Goal: Task Accomplishment & Management: Manage account settings

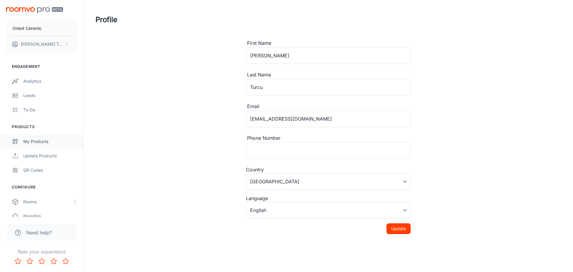
click at [37, 145] on link "My Products" at bounding box center [41, 141] width 83 height 14
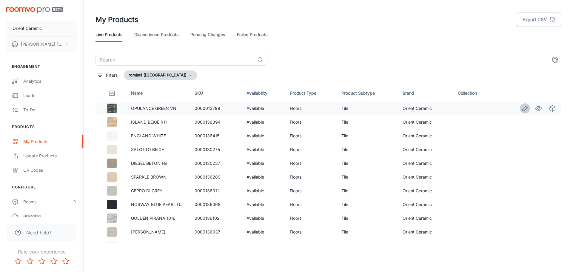
click at [521, 109] on icon "Edit" at bounding box center [524, 108] width 7 height 7
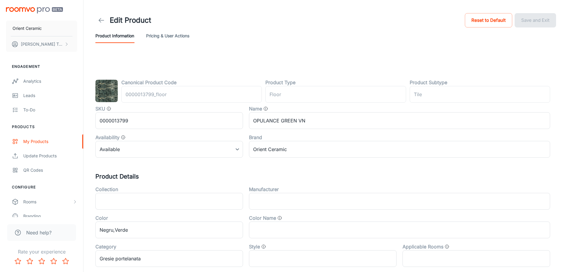
type input "podea"
type input "Gresie"
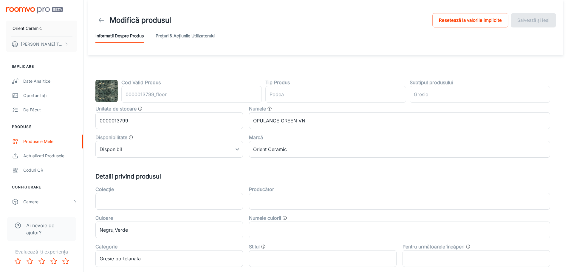
scroll to position [30, 0]
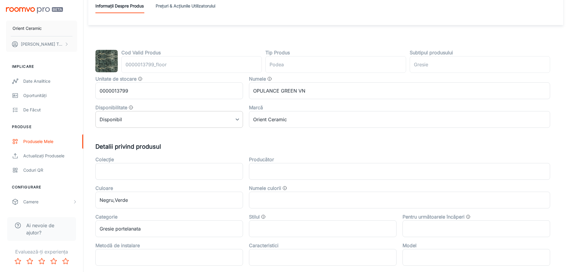
click at [234, 120] on body "Orient Ceramic [PERSON_NAME] Implicare Date analitice Oportunități De făcut Pro…" at bounding box center [284, 106] width 568 height 272
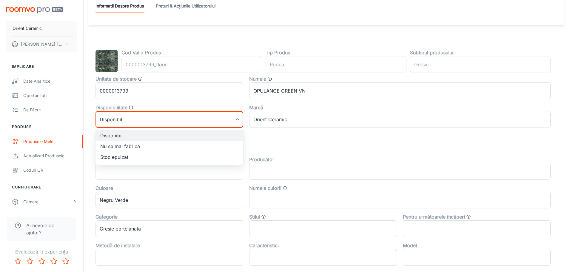
click at [239, 120] on div at bounding box center [286, 136] width 573 height 272
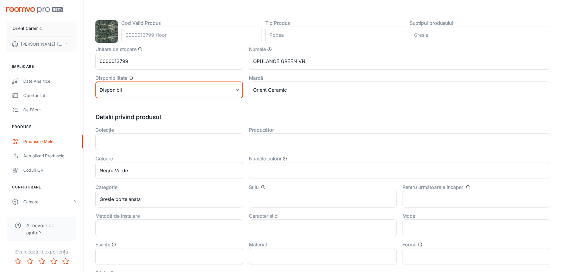
scroll to position [60, 0]
click at [205, 144] on input "text" at bounding box center [169, 141] width 148 height 17
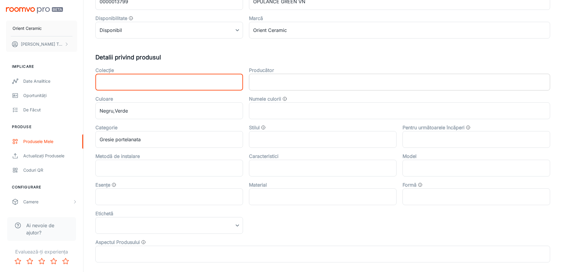
scroll to position [119, 0]
click at [273, 79] on input "text" at bounding box center [399, 81] width 301 height 17
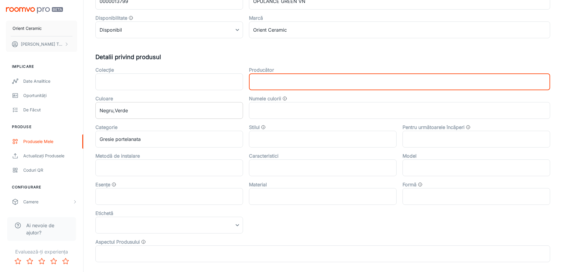
click at [145, 116] on input "Negru,Verde" at bounding box center [169, 110] width 148 height 17
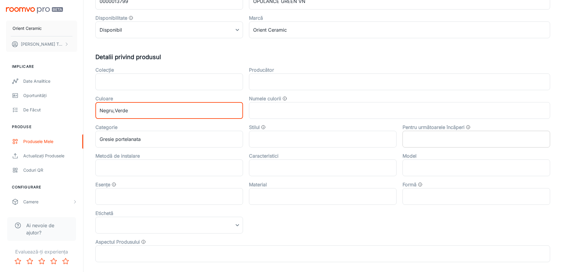
click at [440, 140] on input "text" at bounding box center [477, 139] width 148 height 17
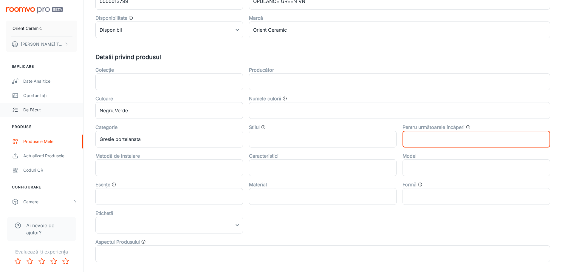
click at [19, 106] on link "De făcut" at bounding box center [41, 110] width 83 height 14
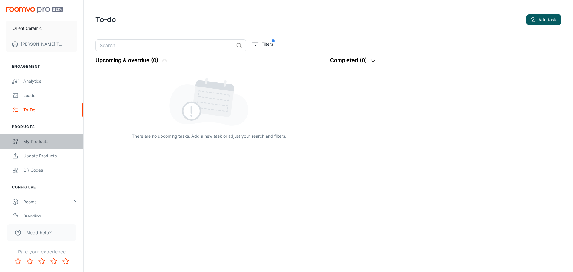
click at [31, 138] on div "My Products" at bounding box center [50, 141] width 54 height 7
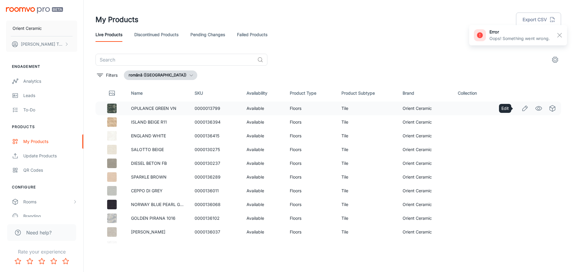
click at [522, 109] on icon "Edit" at bounding box center [524, 108] width 5 height 5
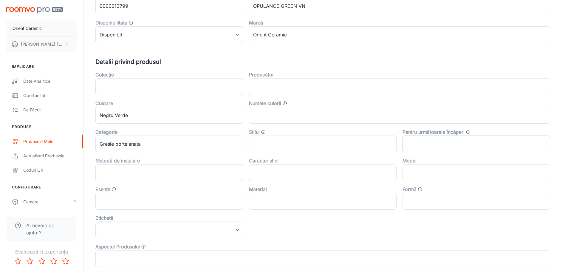
scroll to position [119, 0]
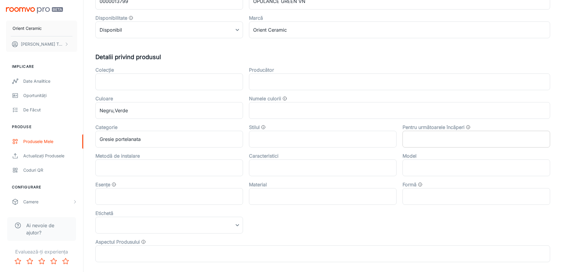
click at [452, 141] on input "text" at bounding box center [477, 139] width 148 height 17
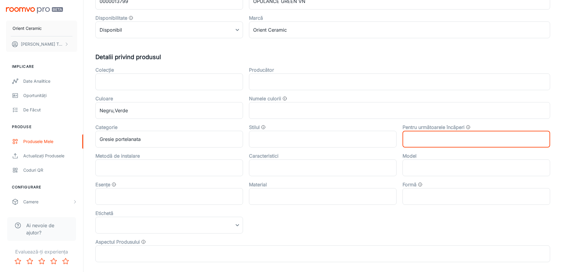
click at [421, 138] on input "text" at bounding box center [477, 139] width 148 height 17
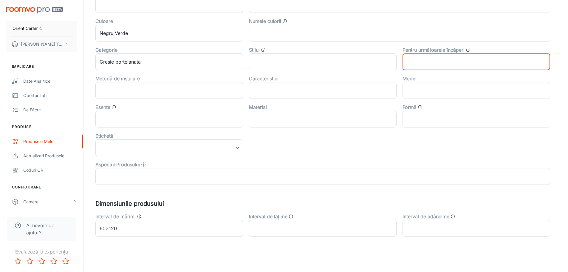
scroll to position [199, 0]
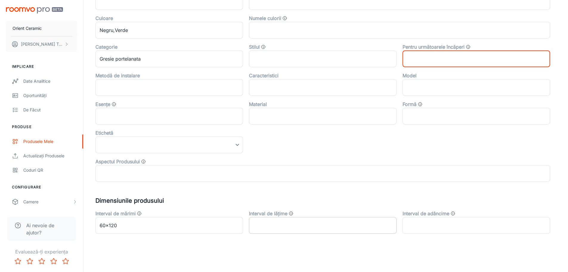
click at [370, 227] on input "text" at bounding box center [323, 225] width 148 height 17
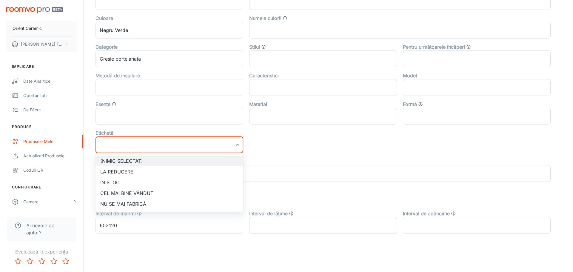
click at [237, 144] on div at bounding box center [286, 136] width 573 height 272
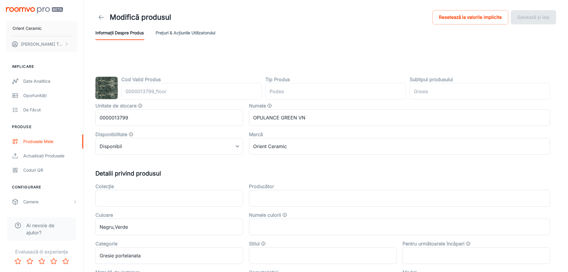
scroll to position [0, 0]
